Goal: Task Accomplishment & Management: Complete application form

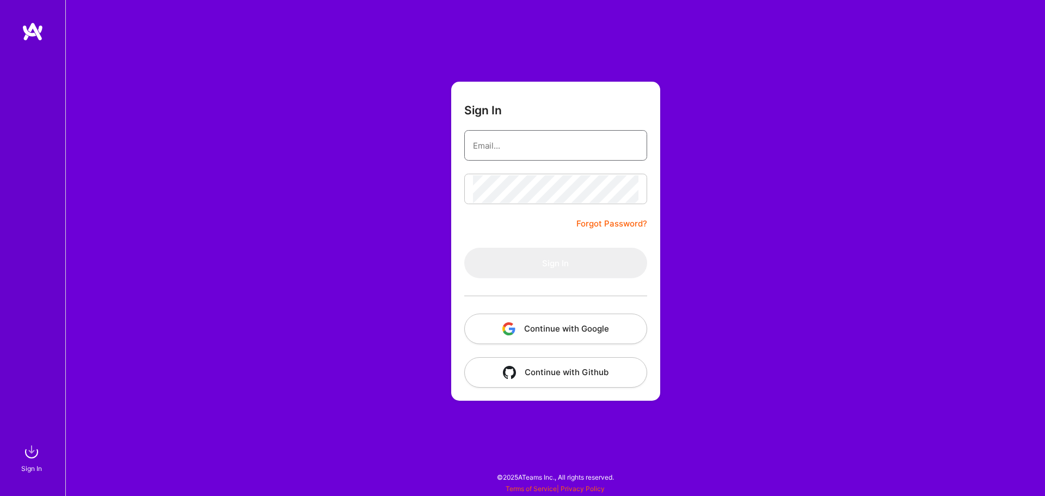
type input "[EMAIL_ADDRESS][DOMAIN_NAME]"
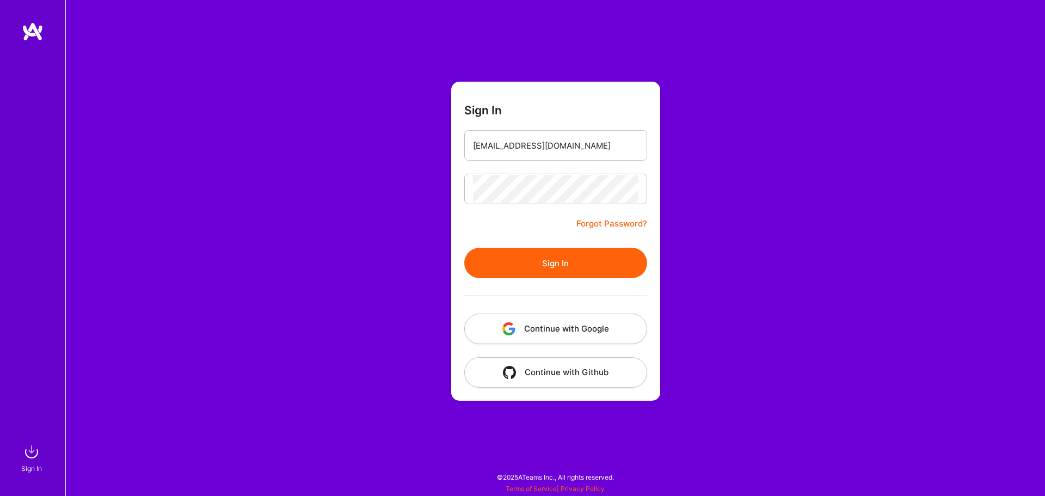
click at [605, 265] on button "Sign In" at bounding box center [555, 263] width 183 height 30
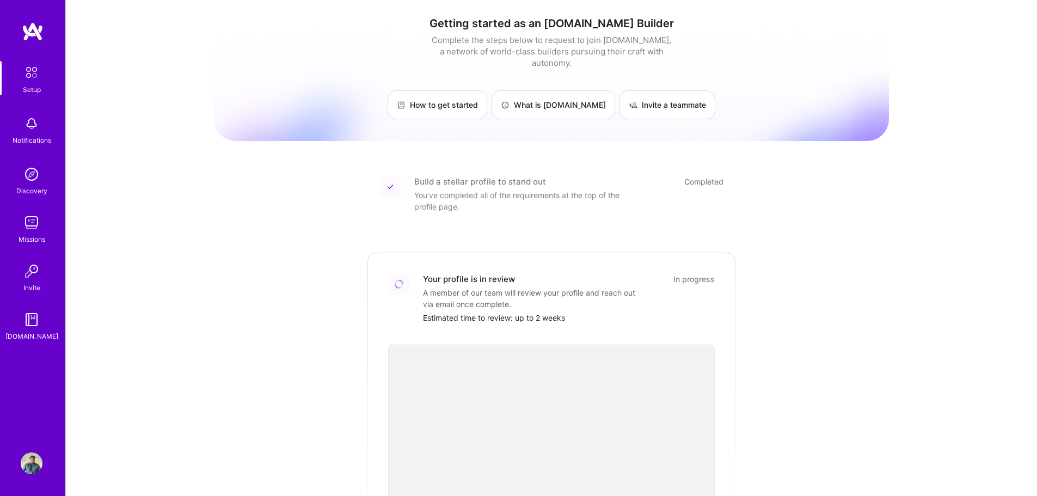
click at [31, 467] on img at bounding box center [32, 463] width 22 height 22
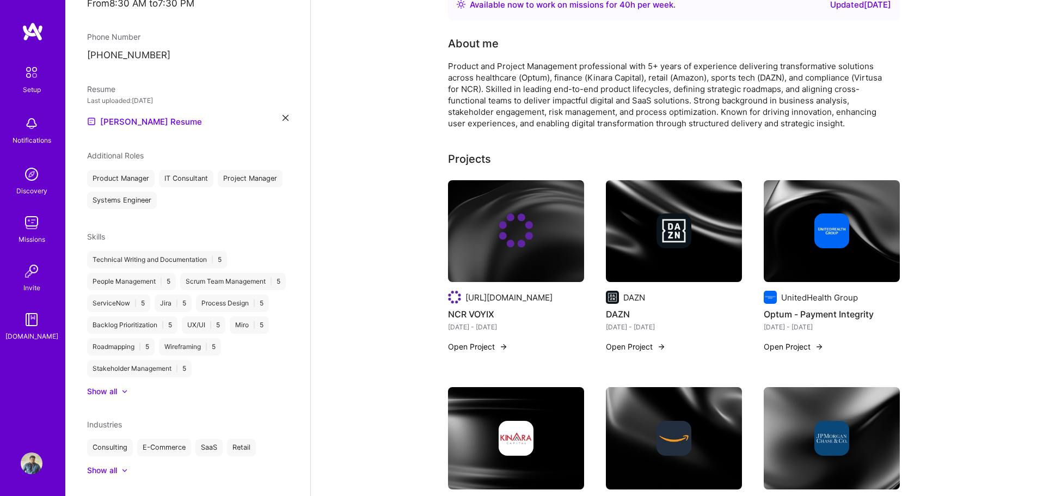
scroll to position [163, 0]
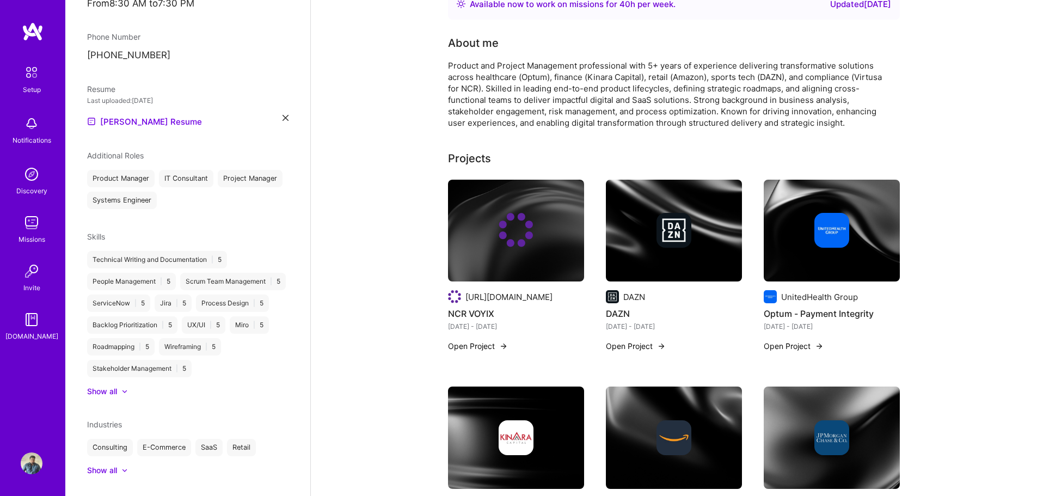
click at [112, 386] on div "Show all" at bounding box center [102, 391] width 30 height 11
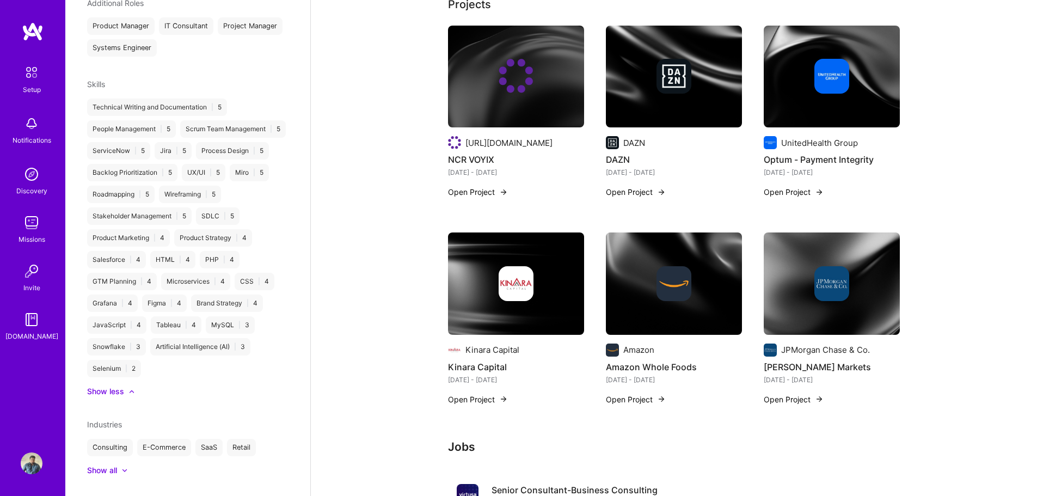
scroll to position [327, 0]
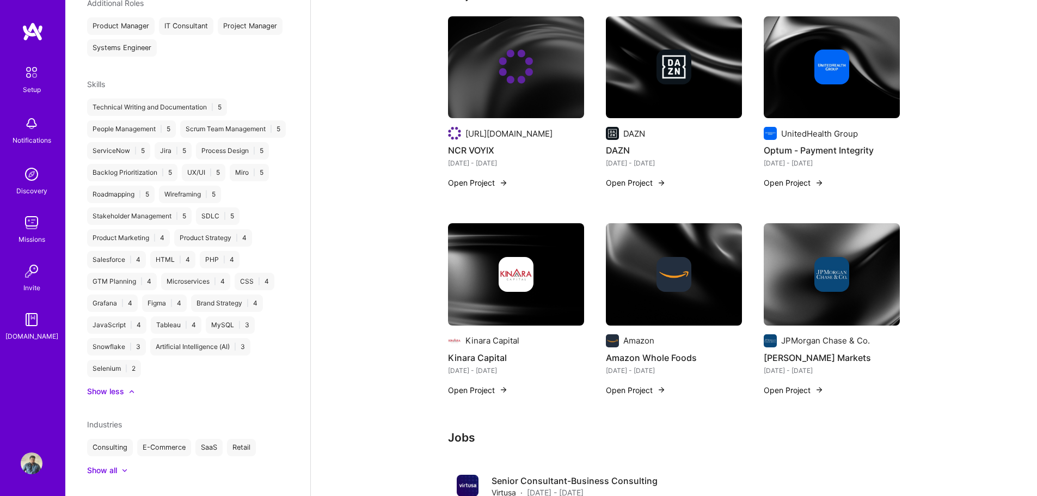
click at [113, 465] on div "Show all" at bounding box center [102, 470] width 30 height 11
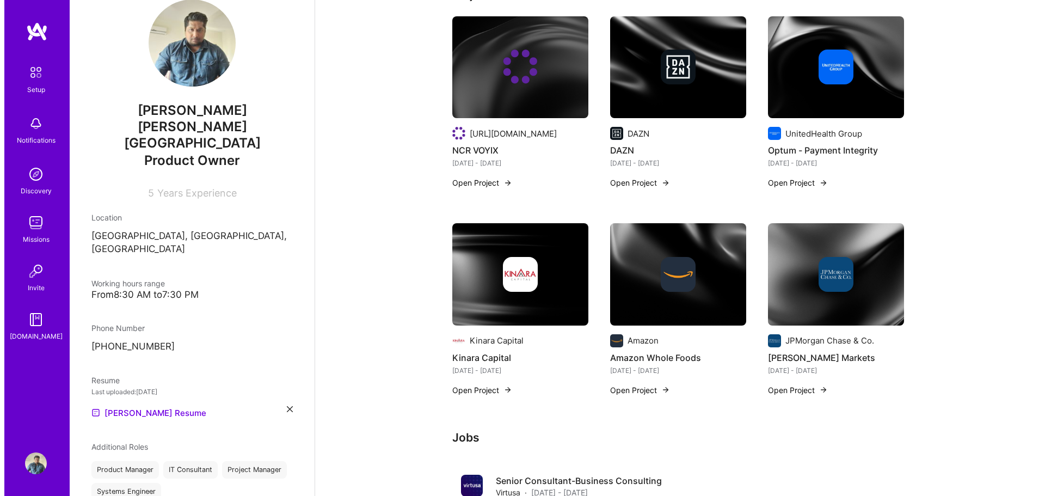
scroll to position [0, 0]
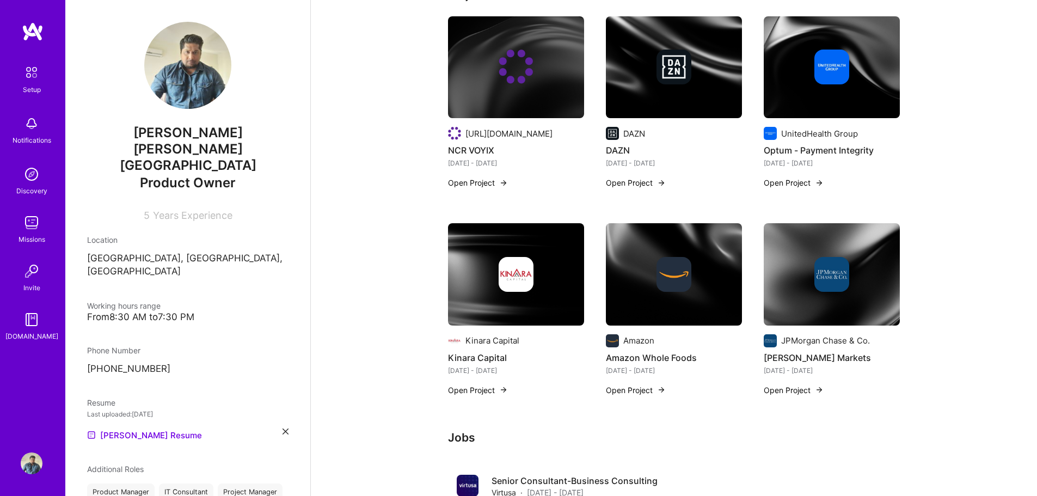
click at [33, 138] on div "Notifications" at bounding box center [32, 139] width 39 height 11
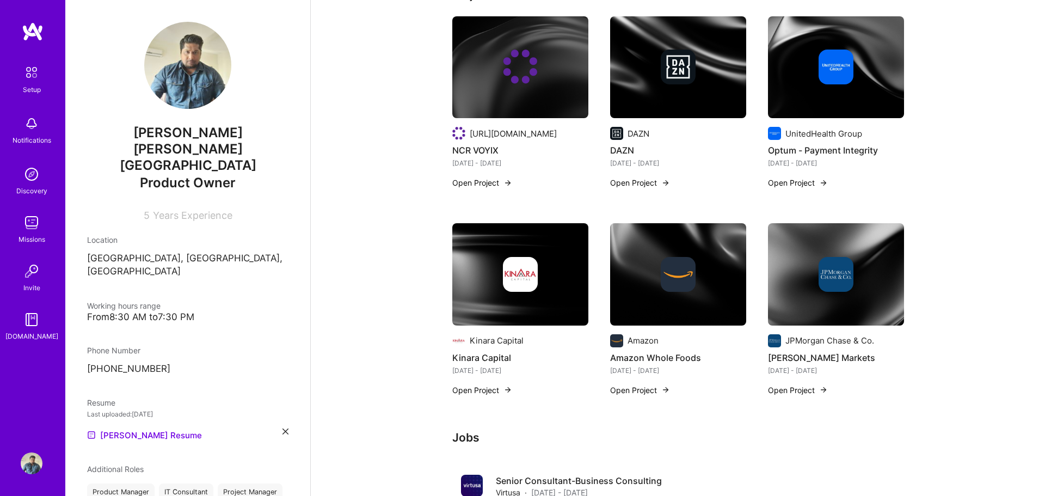
click at [32, 178] on img at bounding box center [32, 174] width 22 height 22
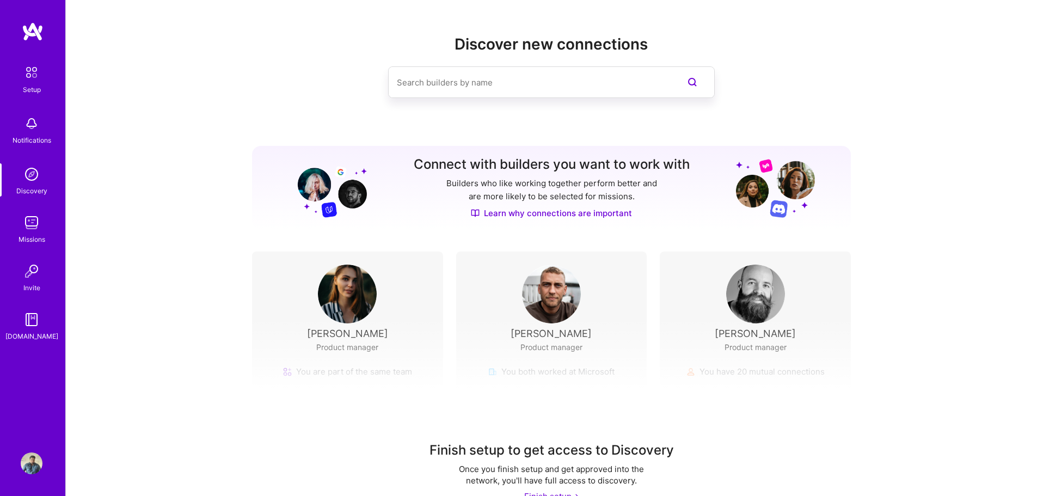
click at [34, 223] on img at bounding box center [32, 223] width 22 height 22
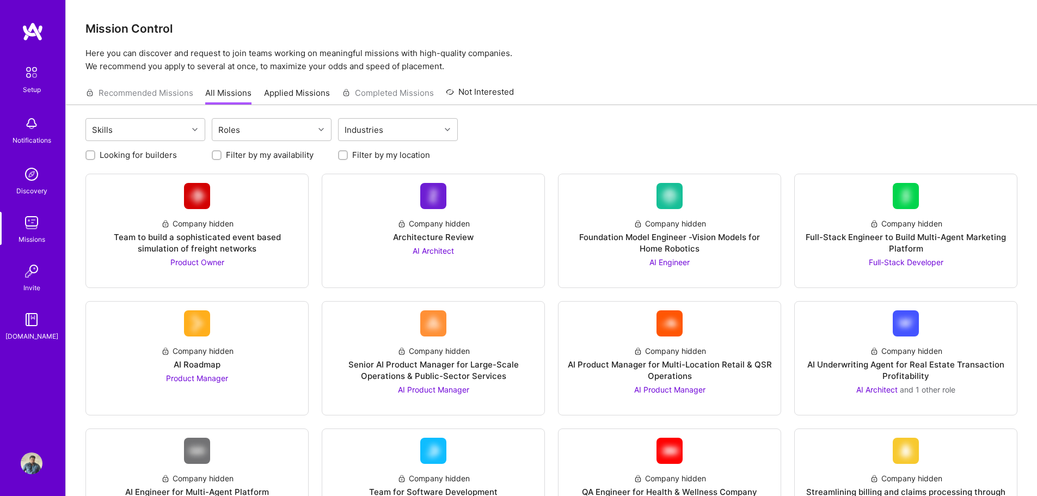
click at [162, 94] on div "Recommended Missions All Missions Applied Missions Completed Missions Not Inter…" at bounding box center [299, 92] width 428 height 23
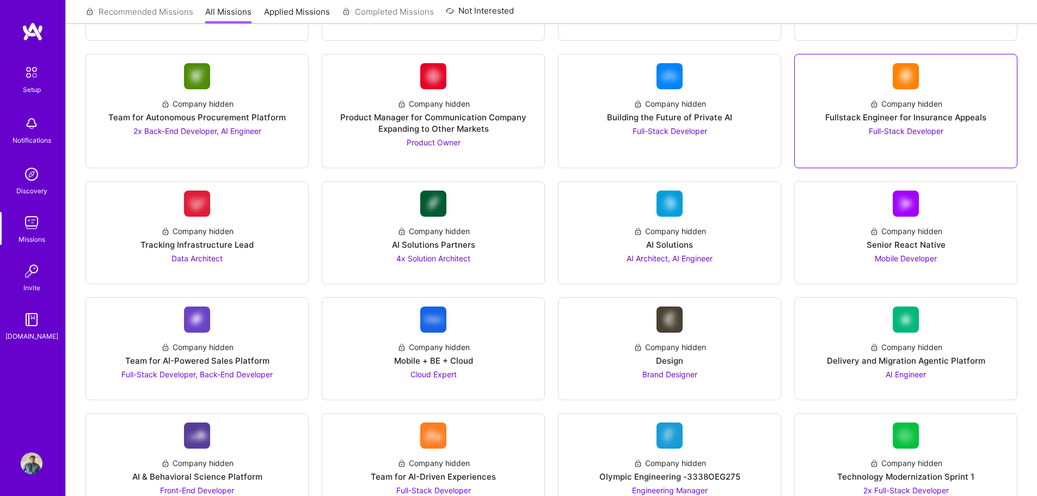
scroll to position [1138, 0]
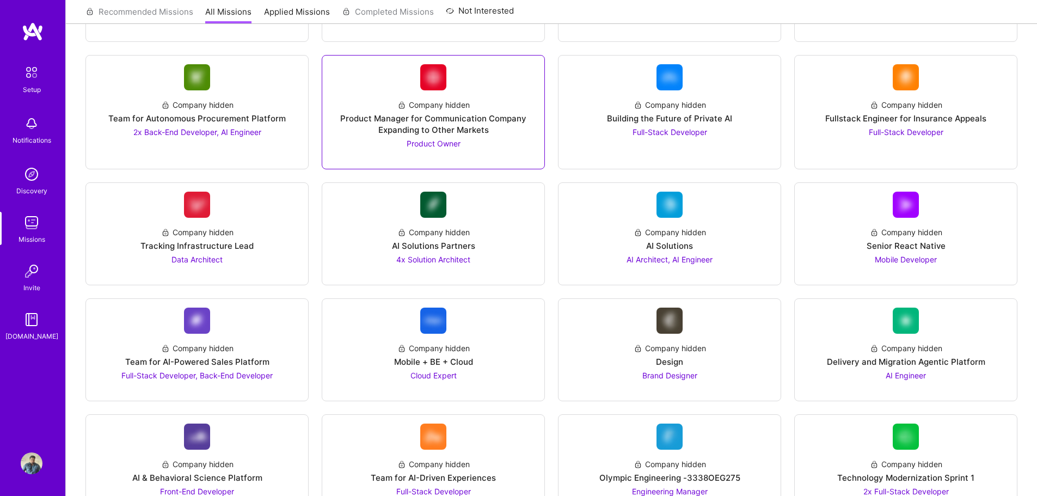
click at [420, 138] on div "Product Owner" at bounding box center [434, 143] width 54 height 11
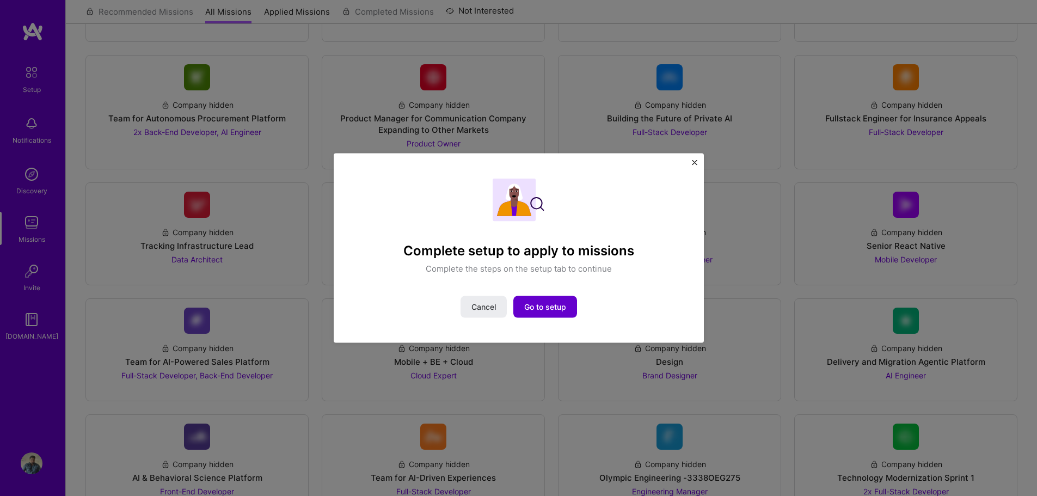
click at [549, 308] on span "Go to setup" at bounding box center [545, 307] width 42 height 11
